Goal: Task Accomplishment & Management: Manage account settings

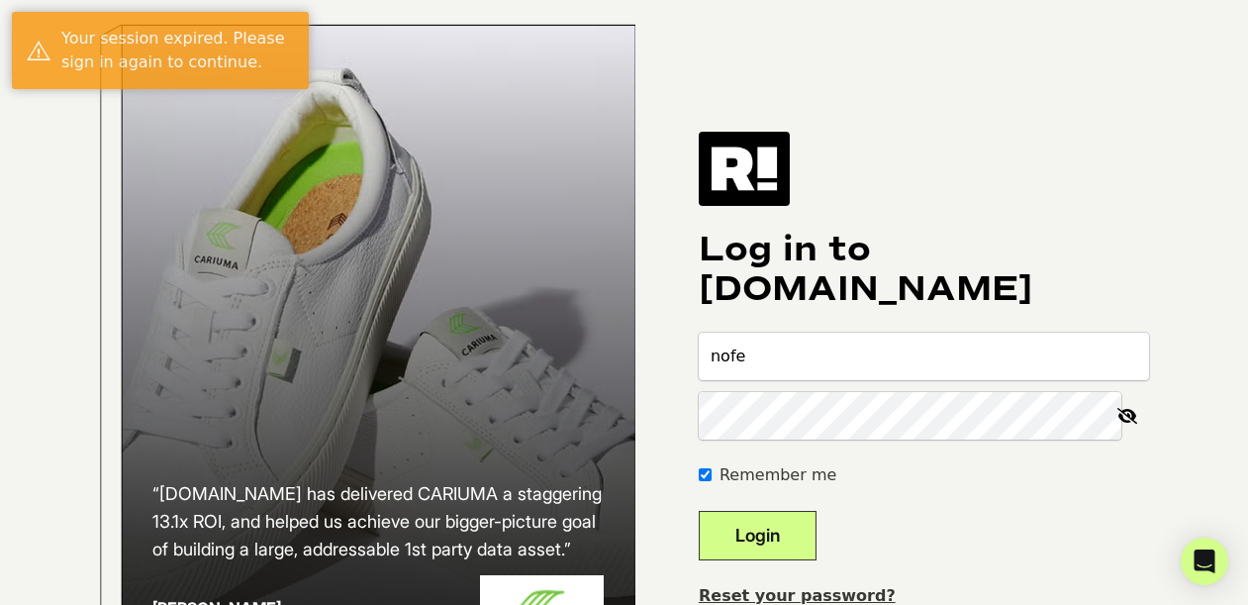
type input "nofe@texasscorecard.com"
click at [796, 560] on button "Login" at bounding box center [758, 535] width 118 height 49
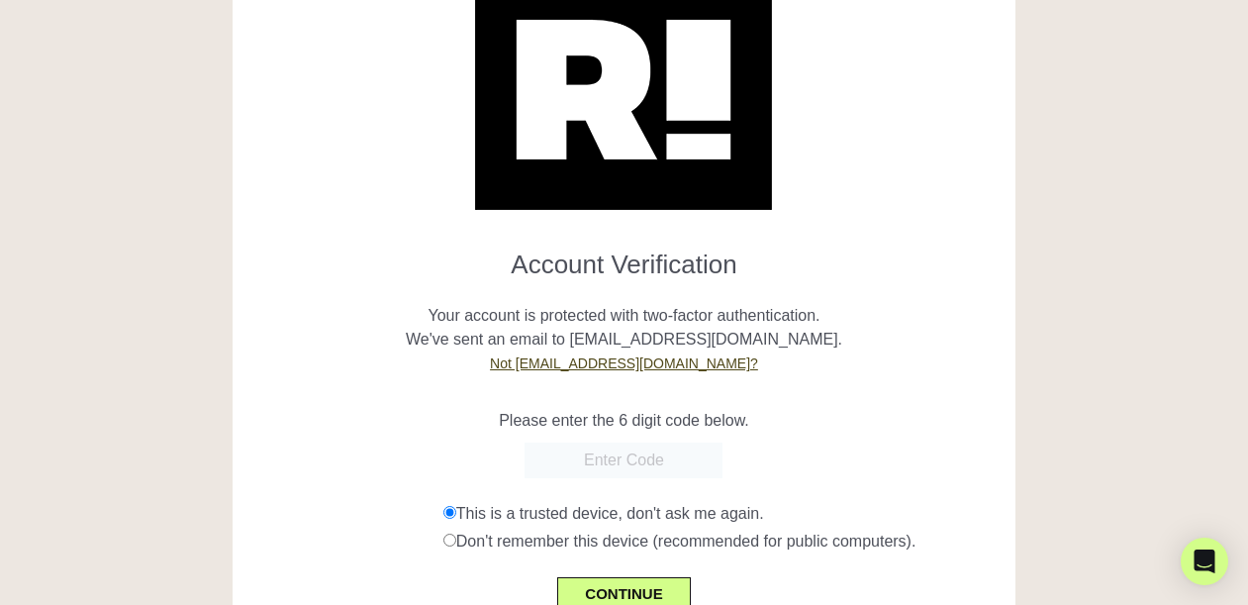
scroll to position [103, 0]
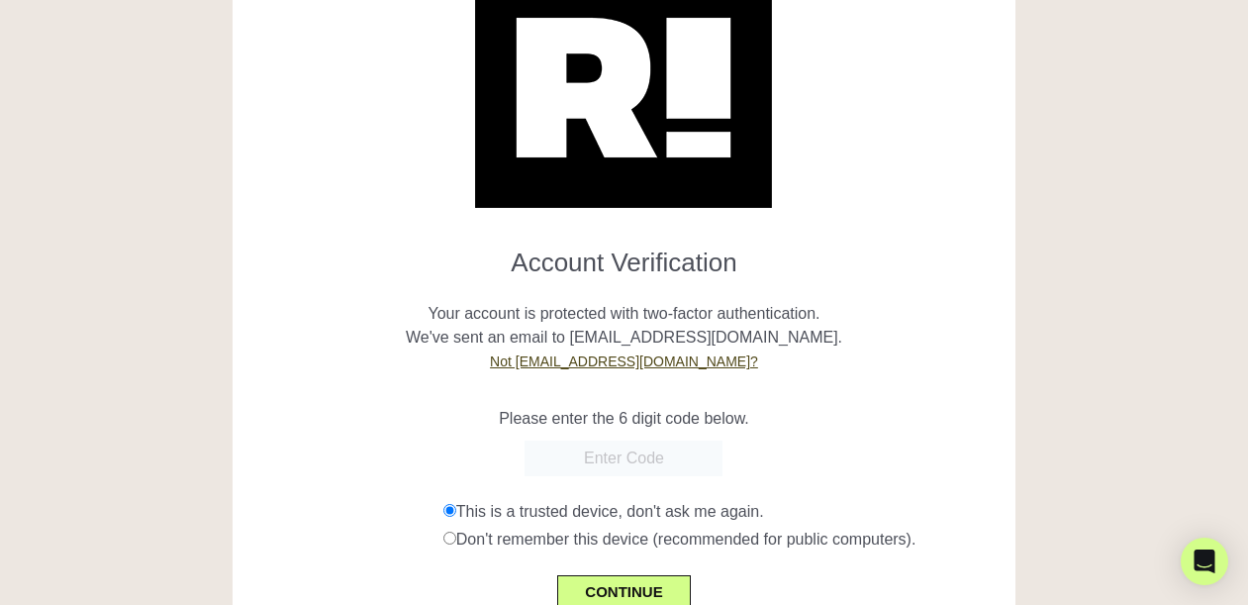
paste input "694341"
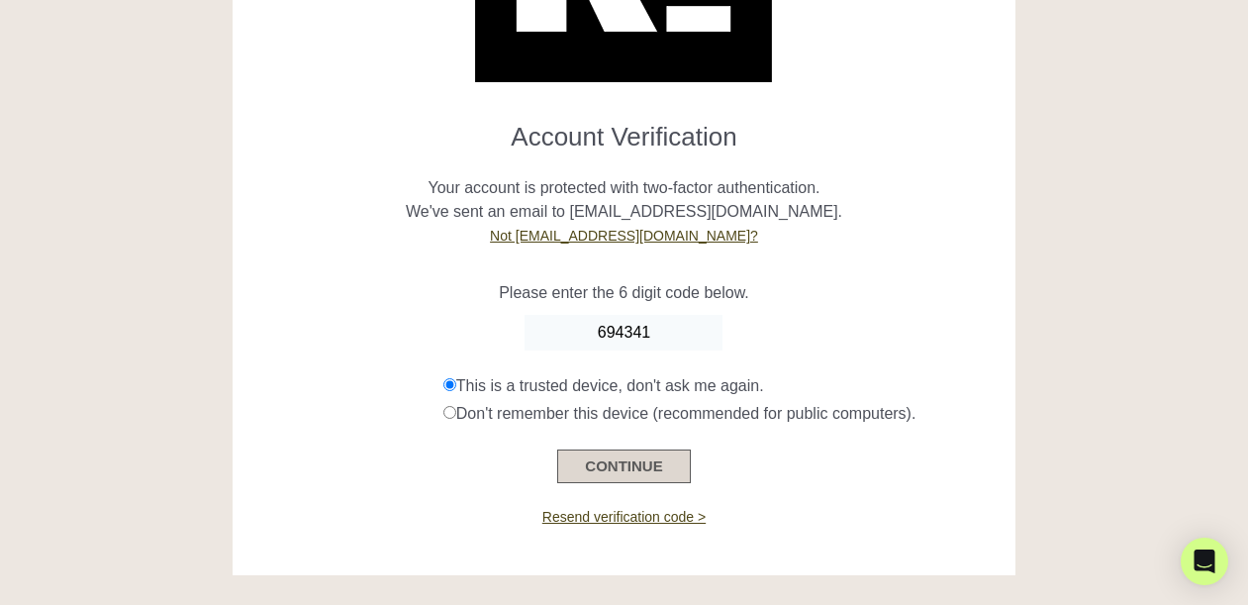
type input "694341"
click at [600, 469] on button "CONTINUE" at bounding box center [623, 466] width 133 height 34
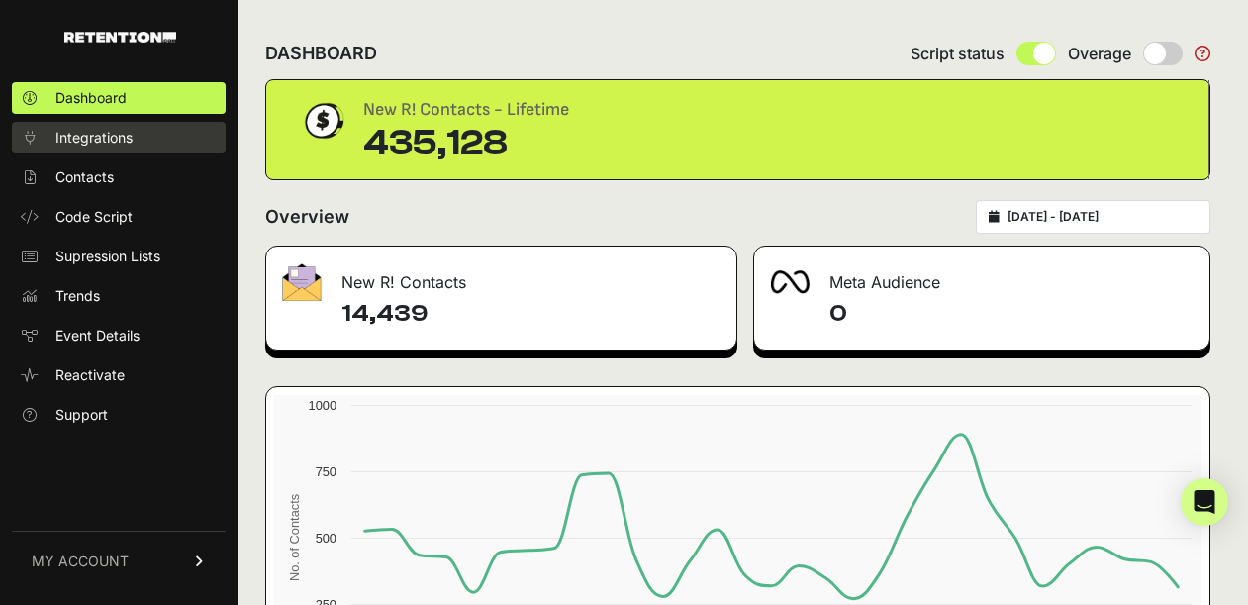
click at [117, 139] on span "Integrations" at bounding box center [93, 138] width 77 height 20
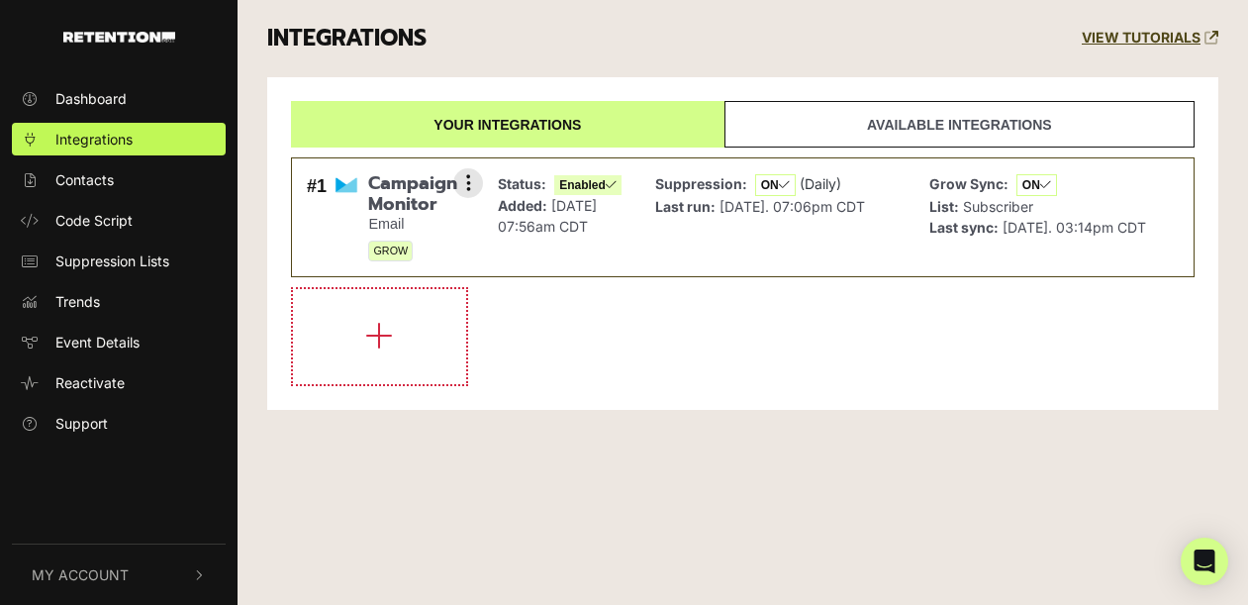
click at [674, 219] on div "Suppression: ON (Daily) Last run: [DATE]. 07:06pm CDT" at bounding box center [760, 217] width 210 height 88
click at [467, 180] on icon at bounding box center [468, 183] width 5 height 20
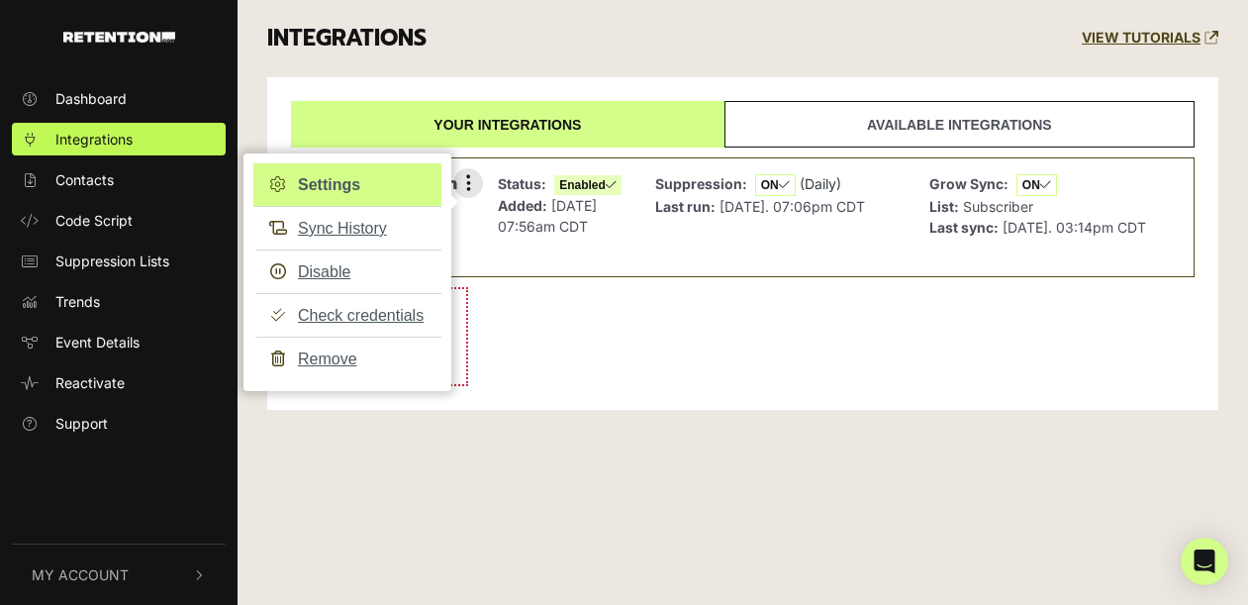
click at [340, 186] on link "Settings" at bounding box center [347, 185] width 188 height 44
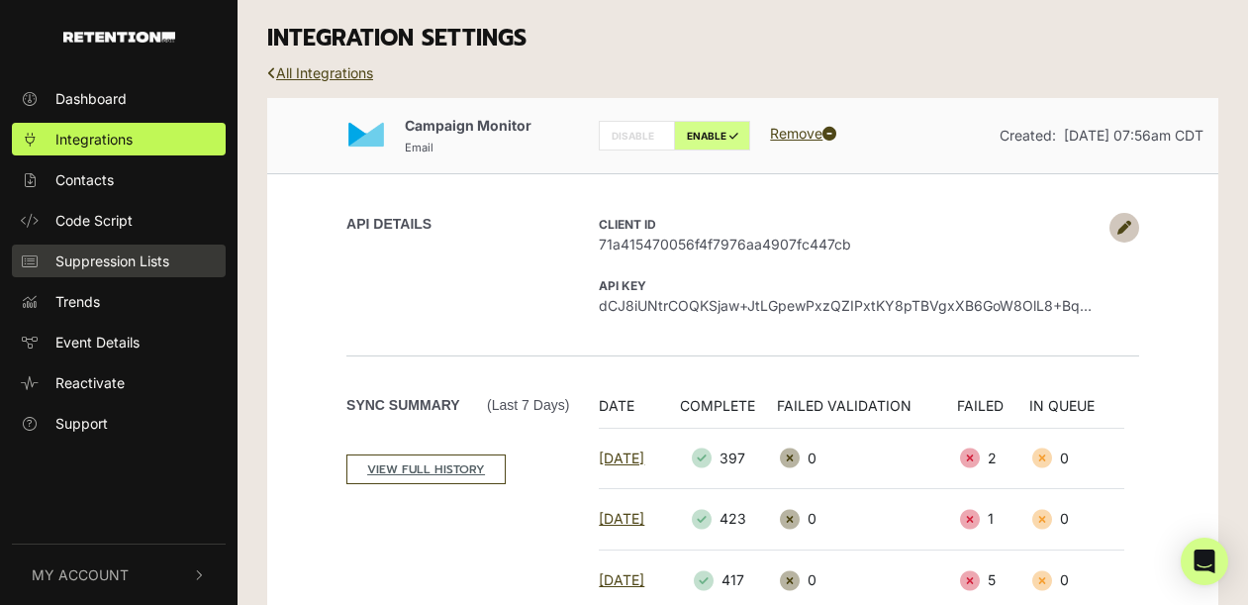
click at [107, 267] on span "Suppression Lists" at bounding box center [112, 260] width 114 height 21
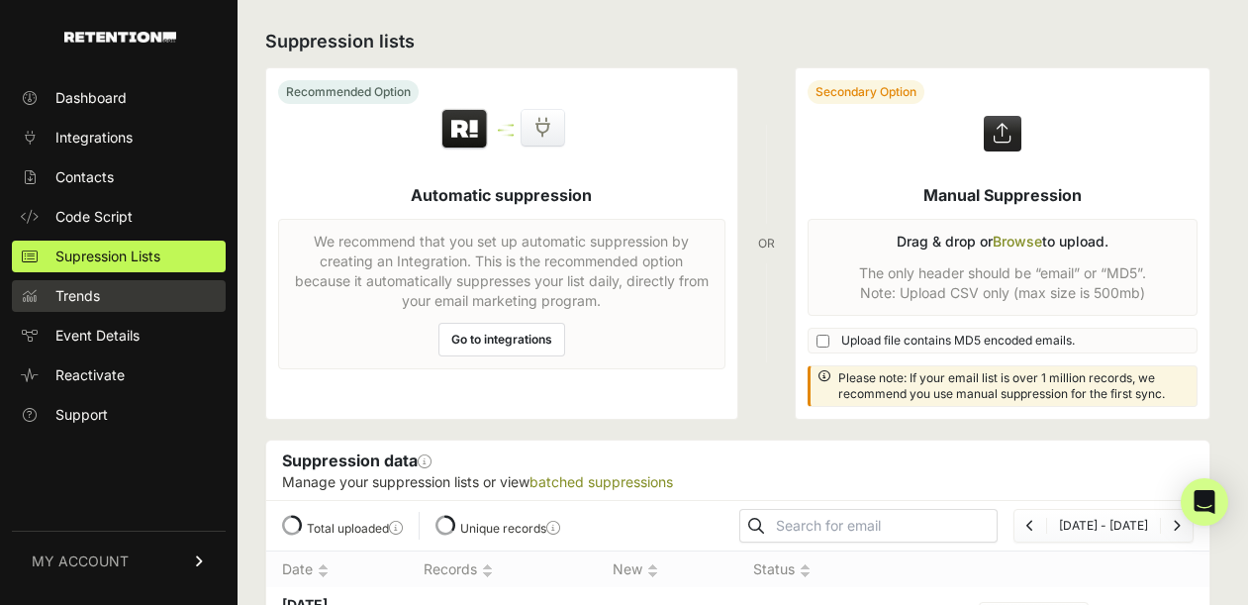
click at [126, 298] on link "Trends" at bounding box center [119, 296] width 214 height 32
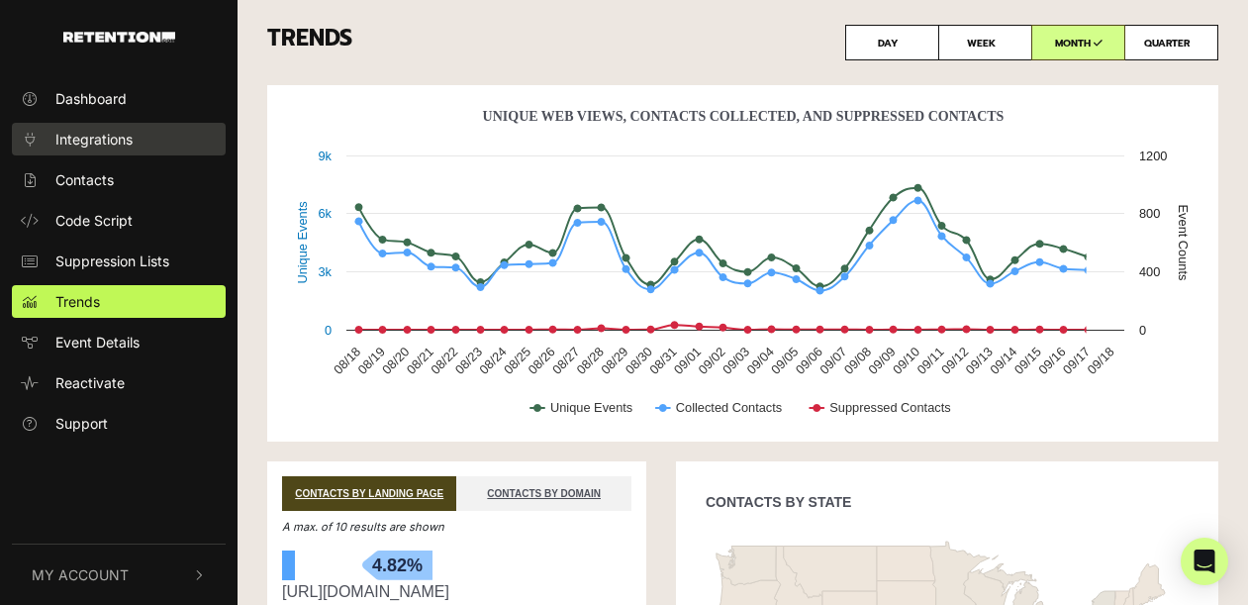
click at [96, 147] on span "Integrations" at bounding box center [93, 139] width 77 height 21
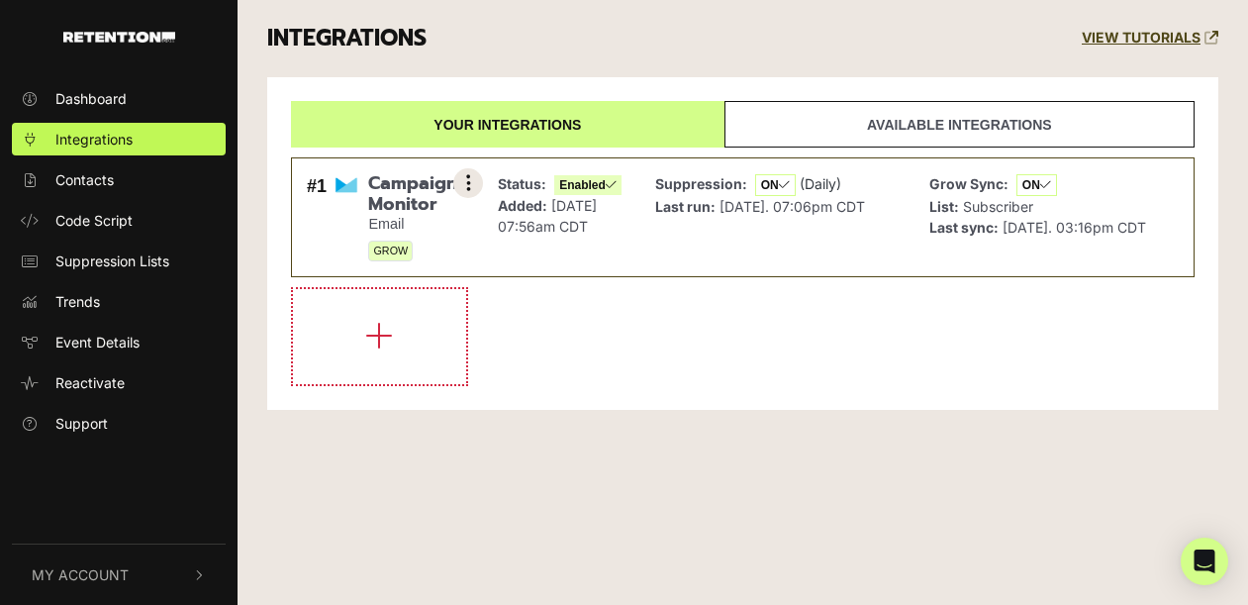
click at [464, 184] on button at bounding box center [468, 183] width 30 height 30
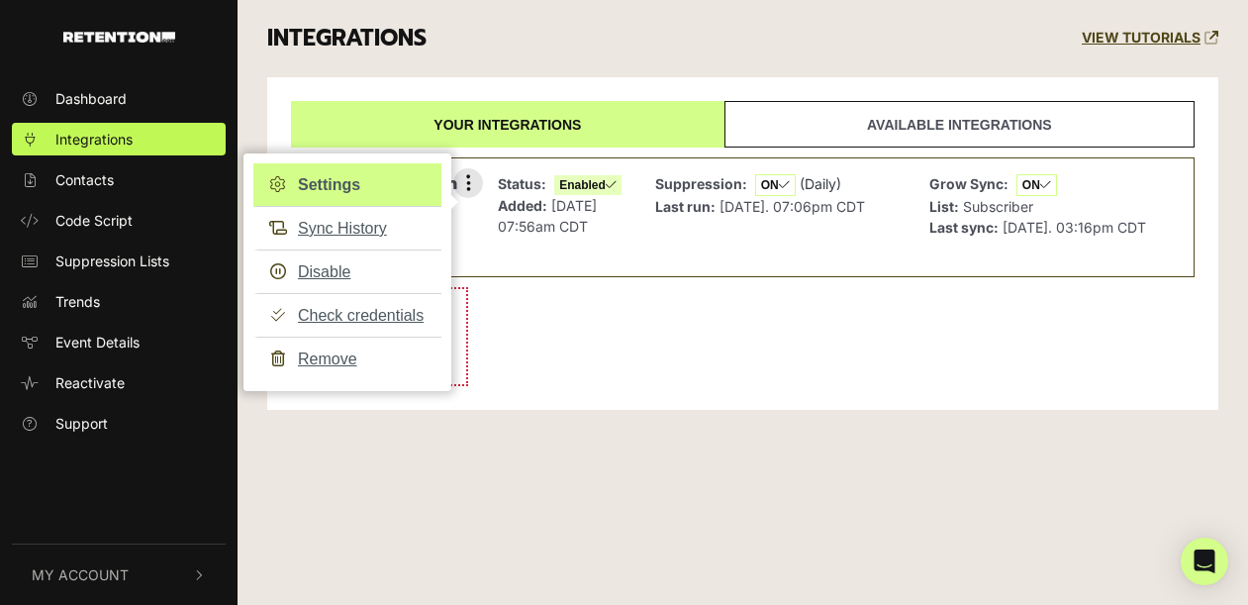
click at [344, 191] on link "Settings" at bounding box center [347, 185] width 188 height 44
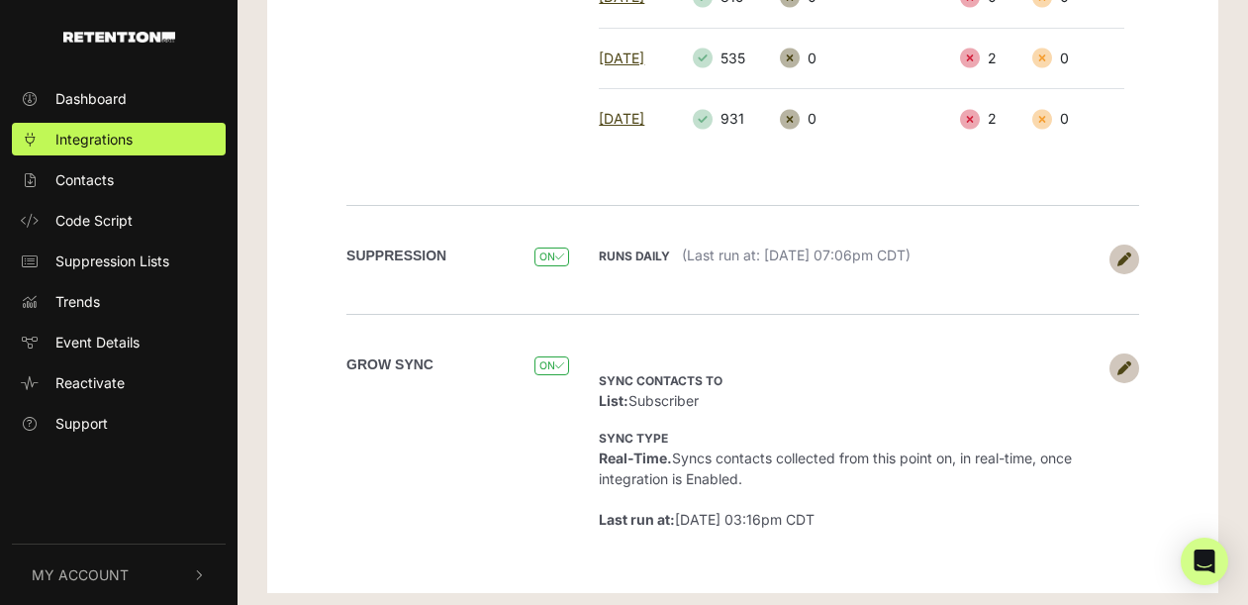
scroll to position [769, 0]
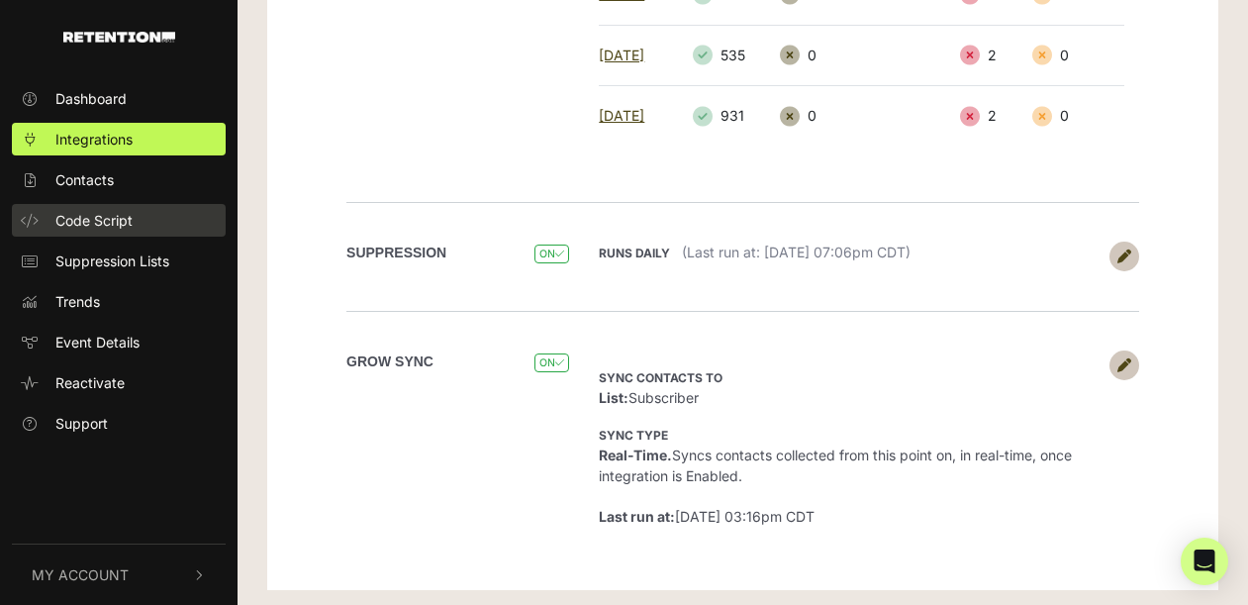
click at [77, 223] on span "Code Script" at bounding box center [93, 220] width 77 height 21
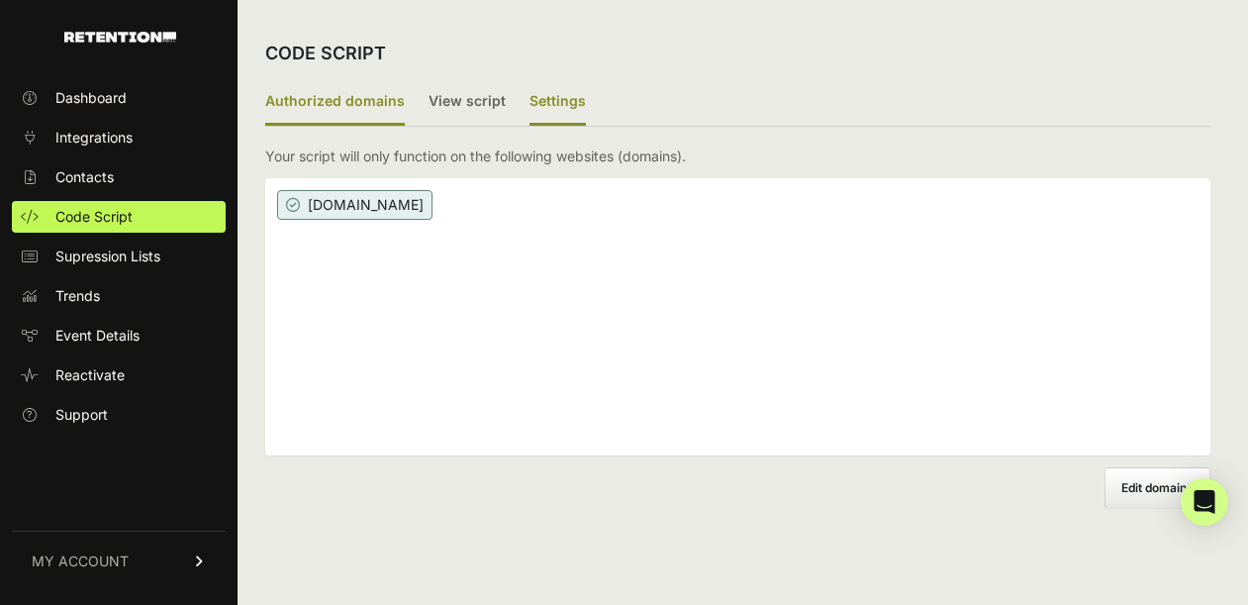
click at [559, 98] on label "Settings" at bounding box center [558, 102] width 56 height 47
click at [0, 0] on input "Settings" at bounding box center [0, 0] width 0 height 0
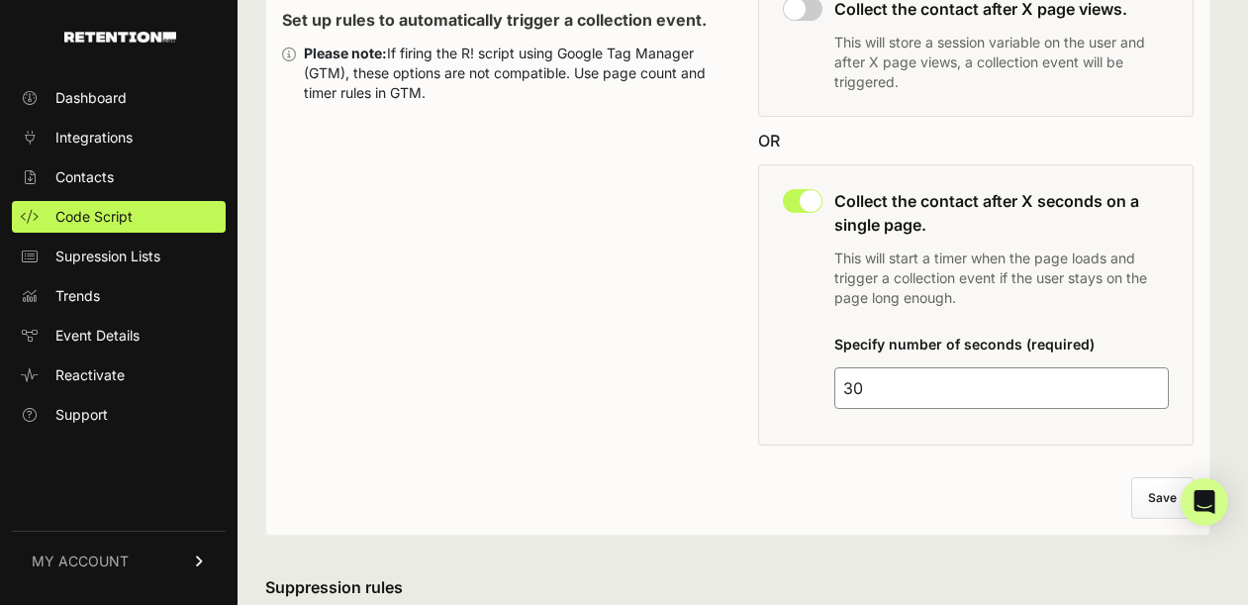
scroll to position [232, 0]
